Goal: Task Accomplishment & Management: Manage account settings

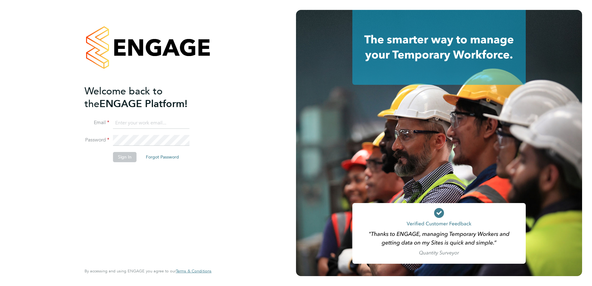
type input "[EMAIL_ADDRESS][PERSON_NAME][DOMAIN_NAME]"
click at [129, 157] on button "Sign In" at bounding box center [125, 157] width 24 height 10
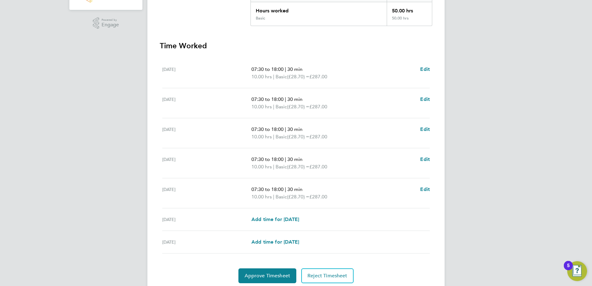
scroll to position [166, 0]
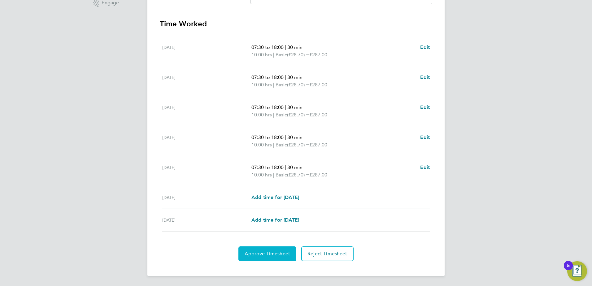
click at [280, 255] on span "Approve Timesheet" at bounding box center [266, 254] width 45 height 6
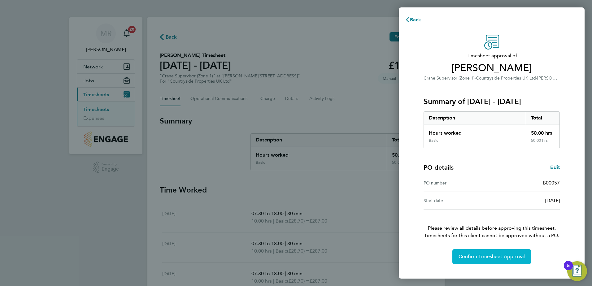
click at [499, 256] on span "Confirm Timesheet Approval" at bounding box center [491, 256] width 66 height 6
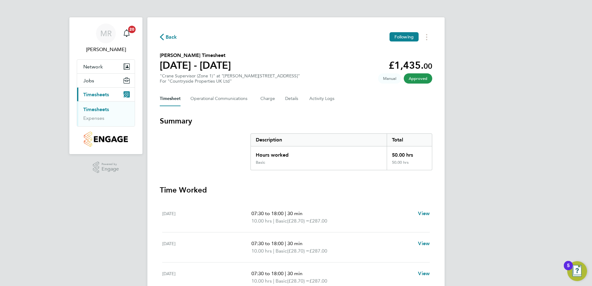
click at [93, 107] on link "Timesheets" at bounding box center [96, 109] width 26 height 6
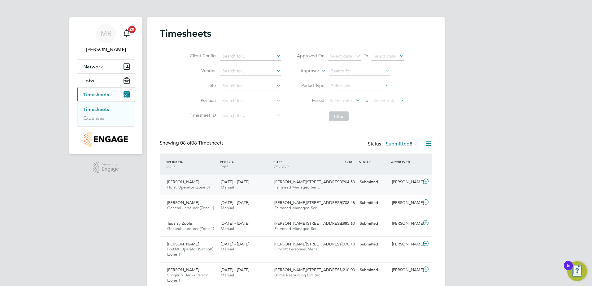
click at [180, 182] on span "Tony Grumbt" at bounding box center [183, 181] width 32 height 5
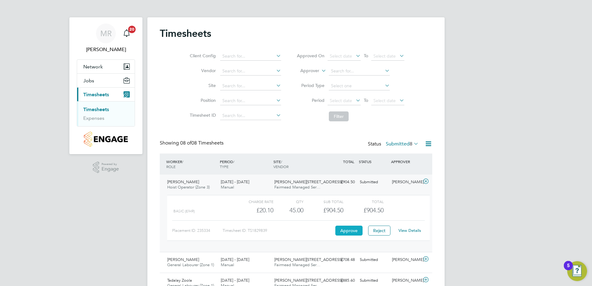
click at [345, 232] on button "Approve" at bounding box center [348, 231] width 27 height 10
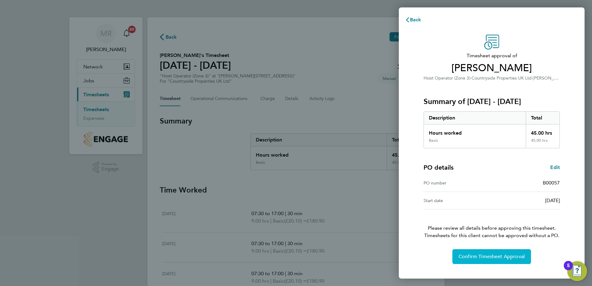
click at [485, 257] on span "Confirm Timesheet Approval" at bounding box center [491, 256] width 66 height 6
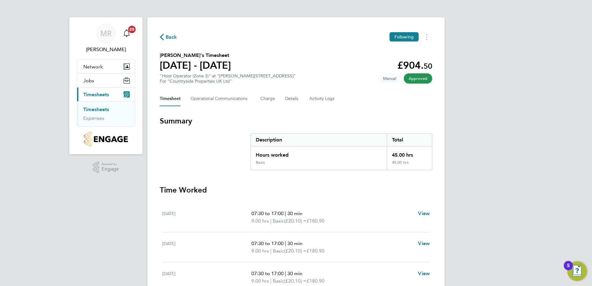
click at [102, 110] on link "Timesheets" at bounding box center [96, 109] width 26 height 6
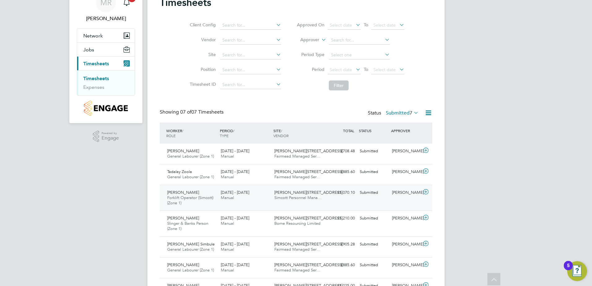
click at [189, 197] on span "Forklift Operator (Simcott) (Zone 1)" at bounding box center [190, 200] width 46 height 11
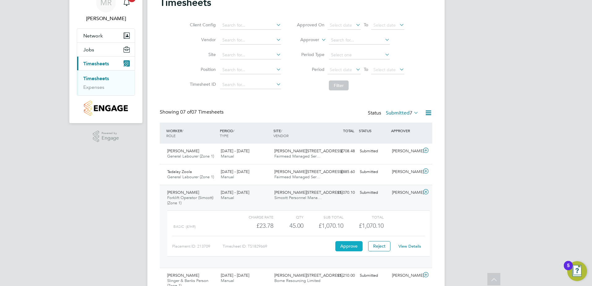
click at [352, 247] on button "Approve" at bounding box center [348, 246] width 27 height 10
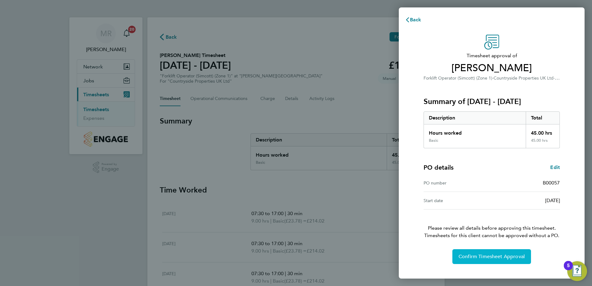
click at [494, 256] on span "Confirm Timesheet Approval" at bounding box center [491, 256] width 66 height 6
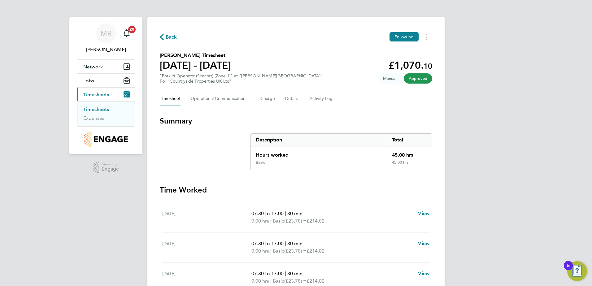
click at [101, 110] on link "Timesheets" at bounding box center [96, 109] width 26 height 6
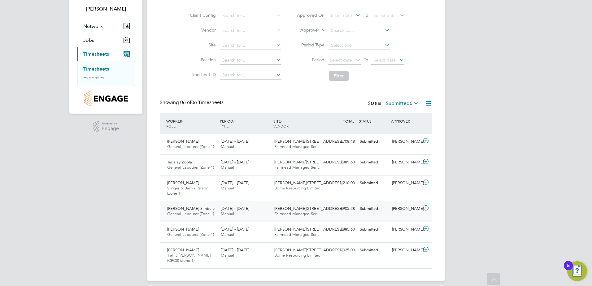
scroll to position [45, 0]
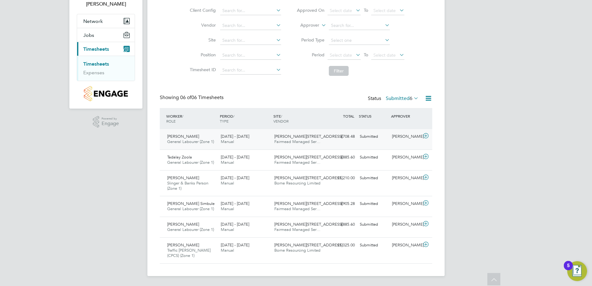
click at [187, 139] on span "General Labourer (Zone 1)" at bounding box center [190, 141] width 47 height 5
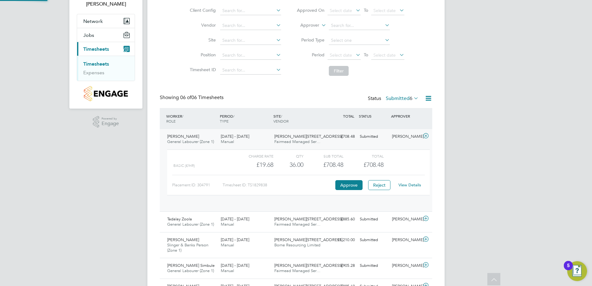
scroll to position [3, 3]
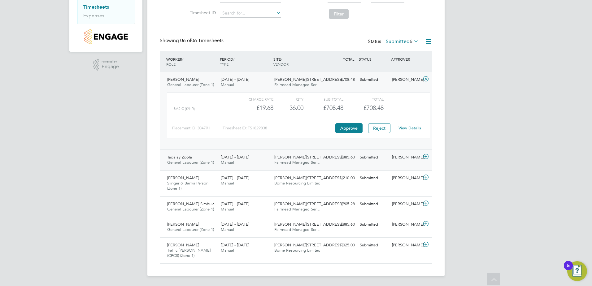
click at [192, 161] on span "General Labourer (Zone 1)" at bounding box center [190, 162] width 47 height 5
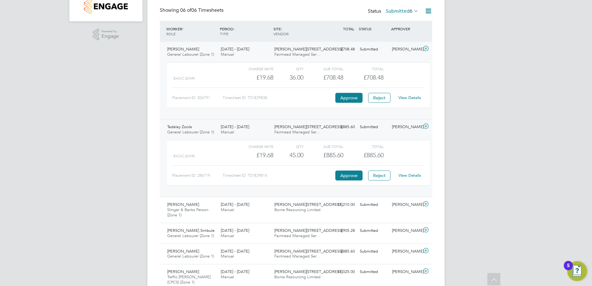
scroll to position [159, 0]
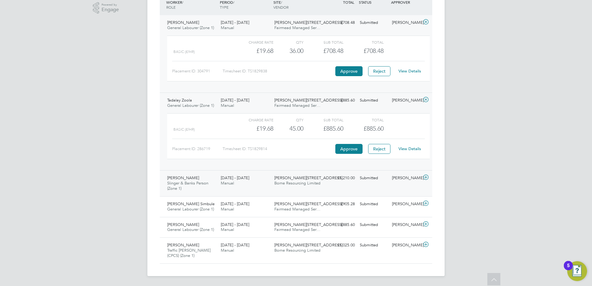
click at [189, 183] on span "Slinger & Banks Person (Zone 1)" at bounding box center [187, 185] width 41 height 11
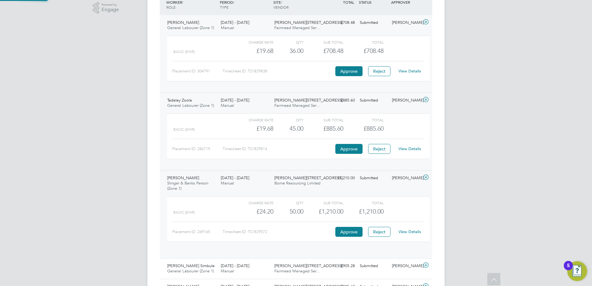
scroll to position [11, 60]
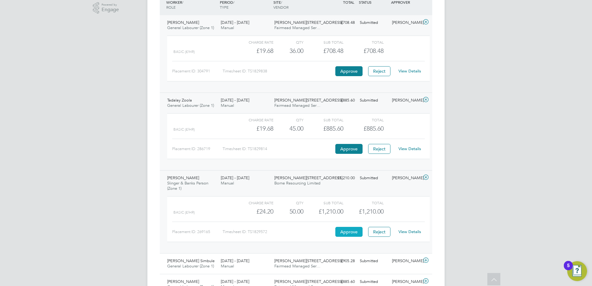
click at [354, 233] on button "Approve" at bounding box center [348, 232] width 27 height 10
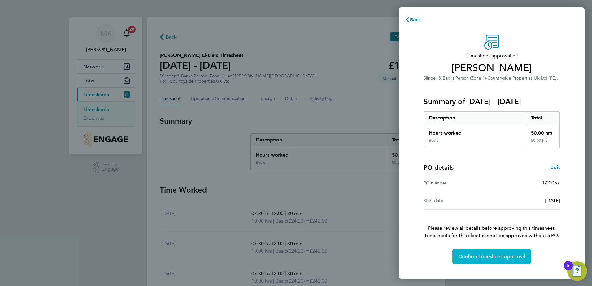
click at [521, 258] on span "Confirm Timesheet Approval" at bounding box center [491, 256] width 66 height 6
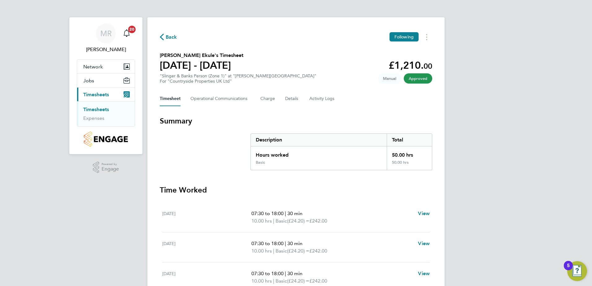
click at [98, 111] on link "Timesheets" at bounding box center [96, 109] width 26 height 6
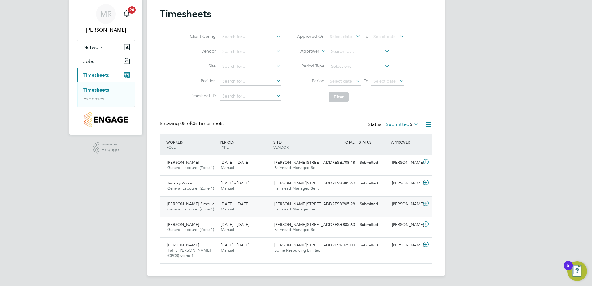
click at [179, 205] on span "Benson Simbule" at bounding box center [190, 203] width 47 height 5
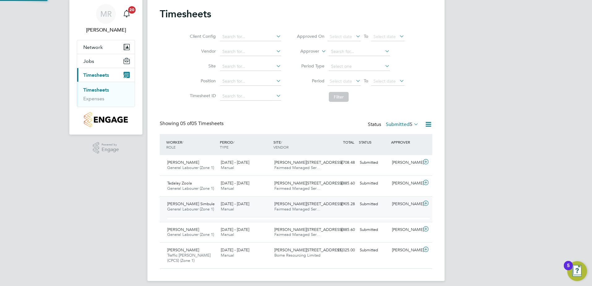
scroll to position [11, 60]
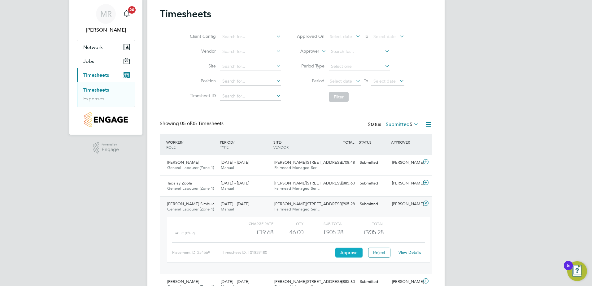
click at [347, 252] on button "Approve" at bounding box center [348, 253] width 27 height 10
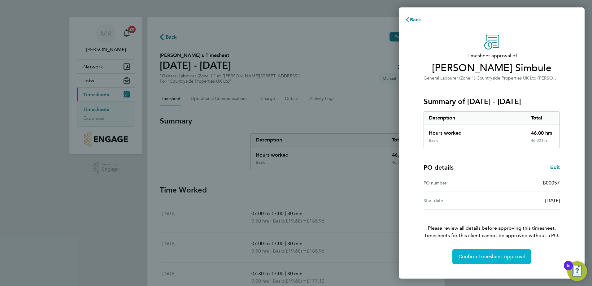
click at [498, 253] on span "Confirm Timesheet Approval" at bounding box center [491, 256] width 66 height 6
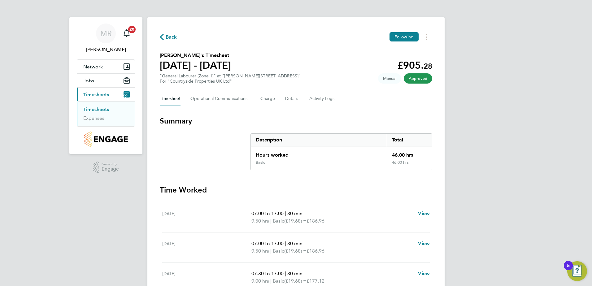
click at [98, 110] on link "Timesheets" at bounding box center [96, 109] width 26 height 6
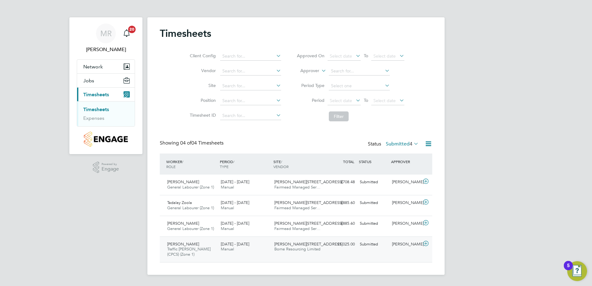
click at [179, 243] on span "[PERSON_NAME]" at bounding box center [183, 243] width 32 height 5
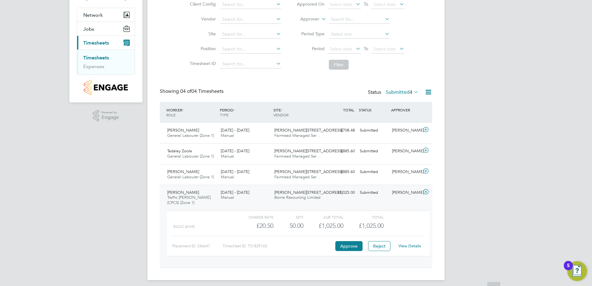
scroll to position [56, 0]
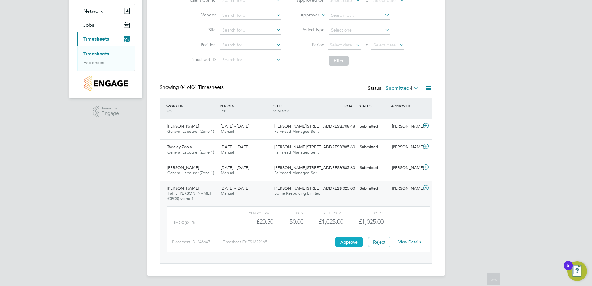
click at [356, 239] on button "Approve" at bounding box center [348, 242] width 27 height 10
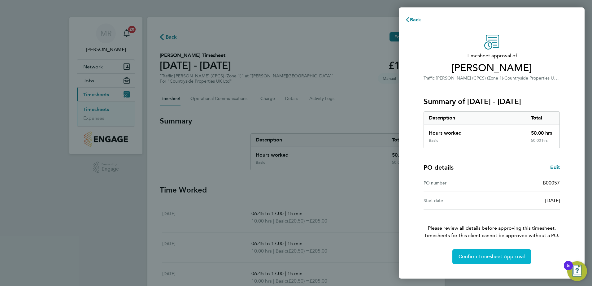
click at [484, 256] on span "Confirm Timesheet Approval" at bounding box center [491, 256] width 66 height 6
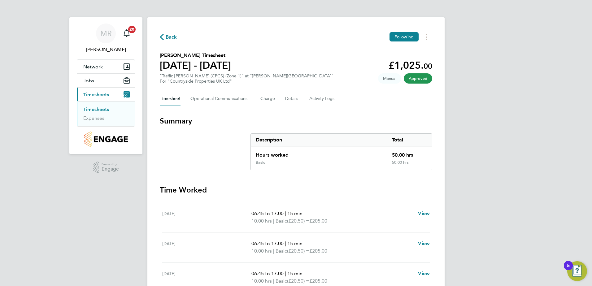
click at [101, 109] on link "Timesheets" at bounding box center [96, 109] width 26 height 6
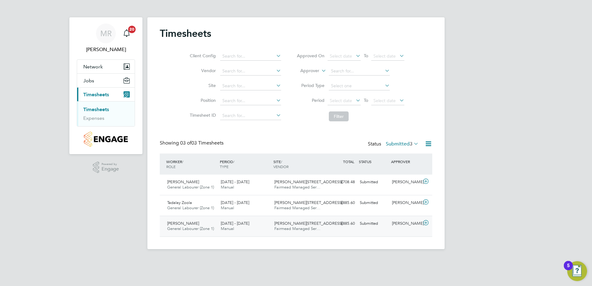
click at [194, 224] on span "[PERSON_NAME]" at bounding box center [183, 223] width 32 height 5
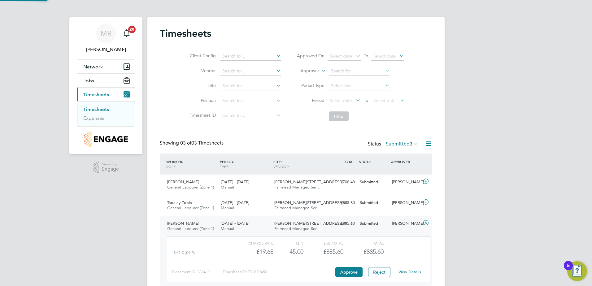
scroll to position [11, 60]
click at [352, 271] on button "Approve" at bounding box center [348, 272] width 27 height 10
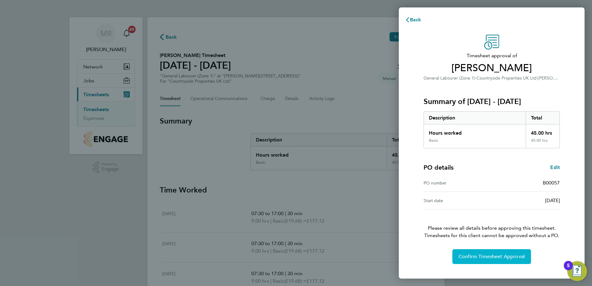
click at [489, 256] on span "Confirm Timesheet Approval" at bounding box center [491, 256] width 66 height 6
